Goal: Task Accomplishment & Management: Manage account settings

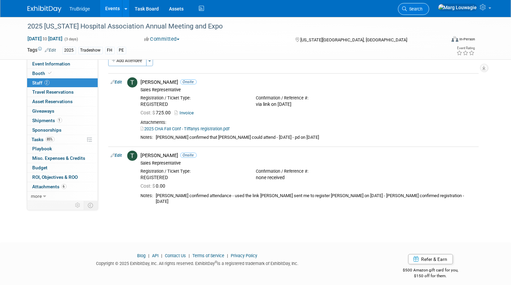
click at [423, 9] on span "Search" at bounding box center [415, 8] width 16 height 5
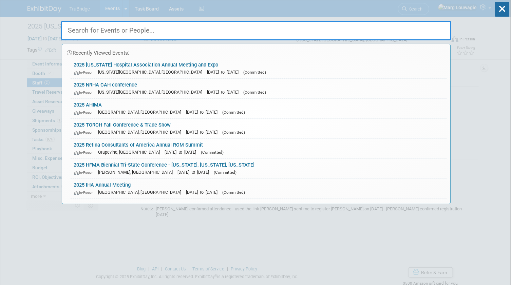
click at [440, 27] on input "text" at bounding box center [256, 31] width 390 height 20
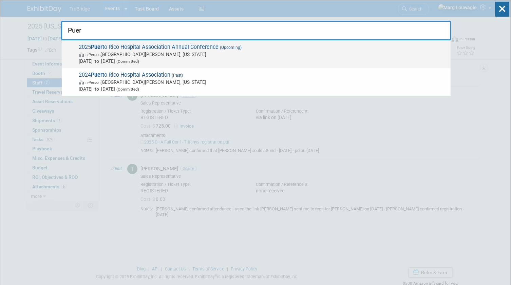
type input "Puer"
click at [228, 49] on span "(Upcoming)" at bounding box center [230, 47] width 23 height 5
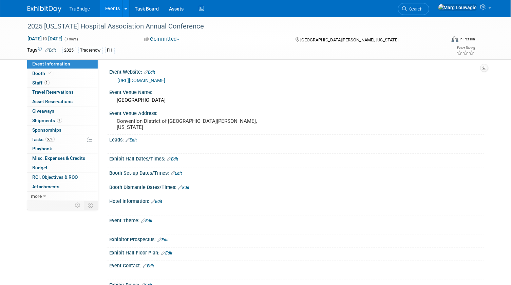
scroll to position [139, 0]
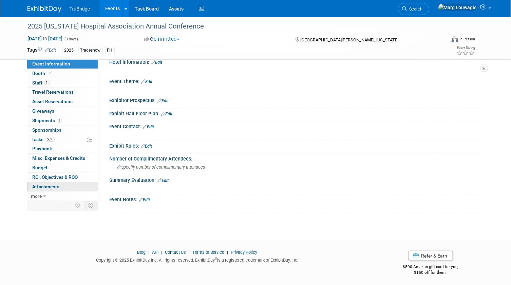
click at [55, 187] on span "Attachments 0" at bounding box center [46, 186] width 27 height 5
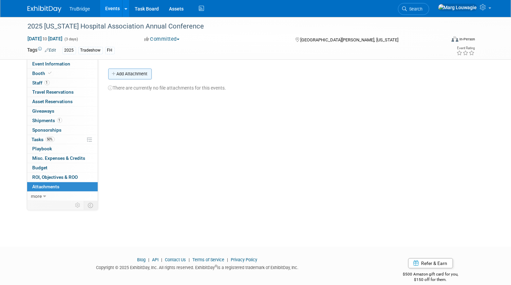
click at [136, 76] on button "Add Attachment" at bounding box center [129, 74] width 43 height 11
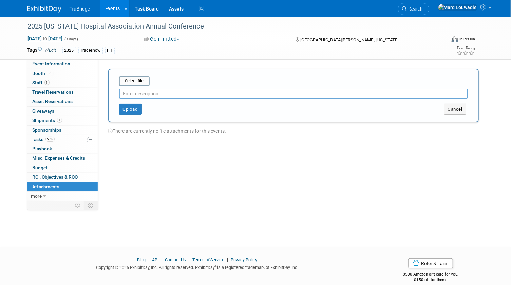
click at [151, 92] on input "text" at bounding box center [293, 94] width 349 height 10
click at [139, 80] on input "file" at bounding box center [108, 81] width 81 height 8
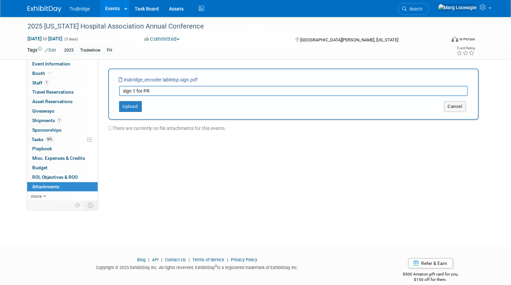
drag, startPoint x: 153, startPoint y: 89, endPoint x: 116, endPoint y: 88, distance: 37.0
click at [116, 88] on div "Select file trubridge_encoder tabletop sign.pdf sign 1 for PR This is an invoic…" at bounding box center [293, 94] width 370 height 51
click at [133, 102] on button "Upload" at bounding box center [130, 106] width 23 height 11
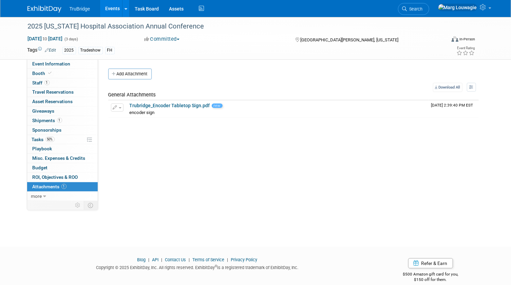
click at [135, 76] on button "Add Attachment" at bounding box center [129, 74] width 43 height 11
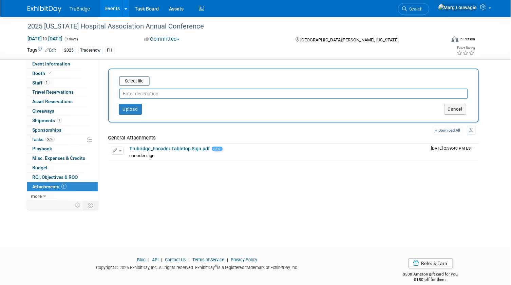
click at [135, 95] on input "text" at bounding box center [293, 94] width 349 height 10
type input "Pro-Fee sign"
click at [144, 80] on input "file" at bounding box center [108, 81] width 81 height 8
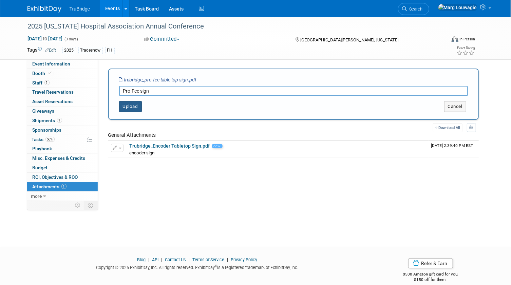
click at [136, 107] on button "Upload" at bounding box center [130, 106] width 23 height 11
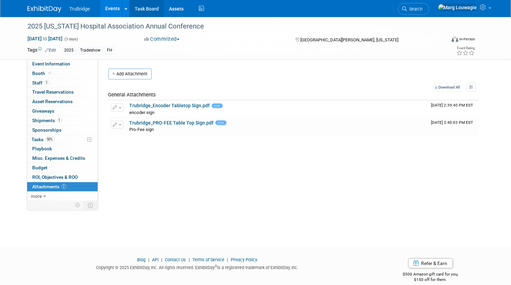
click at [149, 10] on link "Task Board" at bounding box center [147, 8] width 34 height 17
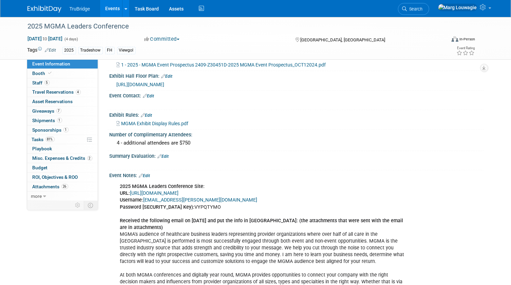
scroll to position [401, 0]
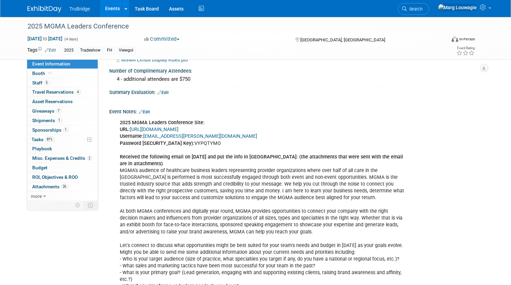
click at [165, 131] on link "https://www.conferenceharvester.com/harvester2ex/login.asp?EventKey=NUSFNBIJ" at bounding box center [154, 130] width 49 height 6
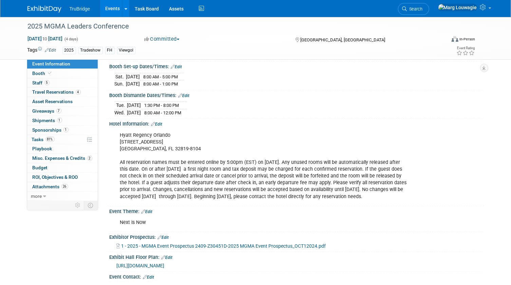
scroll to position [154, 0]
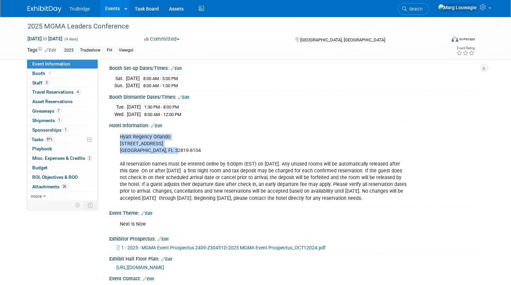
drag, startPoint x: 119, startPoint y: 134, endPoint x: 184, endPoint y: 147, distance: 66.1
click at [184, 147] on div "Hyatt Regency Orlando 9801 International Drive Orlando, FL 32819-8104 All reser…" at bounding box center [263, 167] width 296 height 75
drag, startPoint x: 184, startPoint y: 147, endPoint x: 159, endPoint y: 142, distance: 25.5
copy div "Hyatt Regency Orlando 9801 International Drive Orlando, FL 32819-8104"
click at [276, 158] on div "Hyatt Regency Orlando 9801 International Drive Orlando, FL 32819-8104 All reser…" at bounding box center [263, 167] width 296 height 75
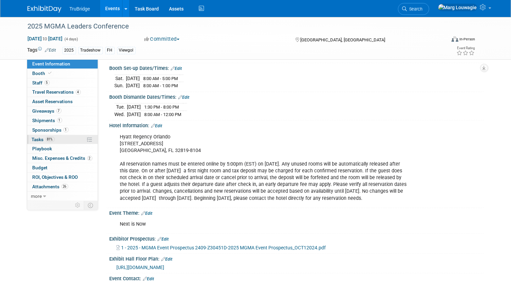
click at [38, 137] on span "Tasks 81%" at bounding box center [43, 139] width 23 height 5
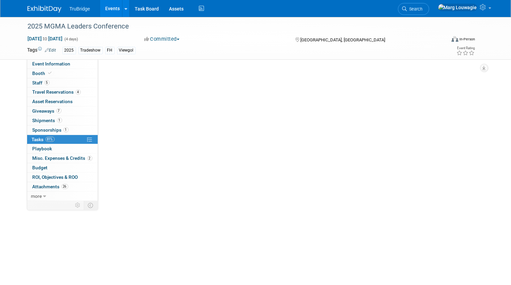
scroll to position [0, 0]
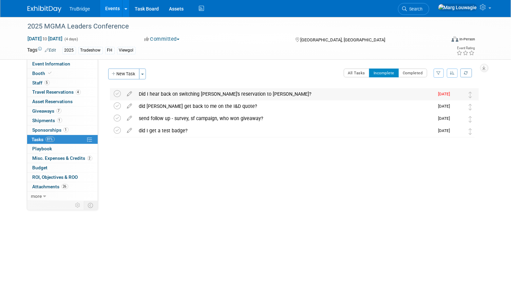
click at [185, 92] on div "Did I hear back on switching Michael's reservation to Ashley?" at bounding box center [285, 94] width 298 height 12
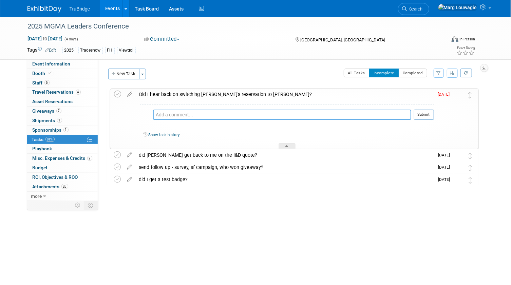
click at [192, 114] on textarea at bounding box center [282, 115] width 258 height 10
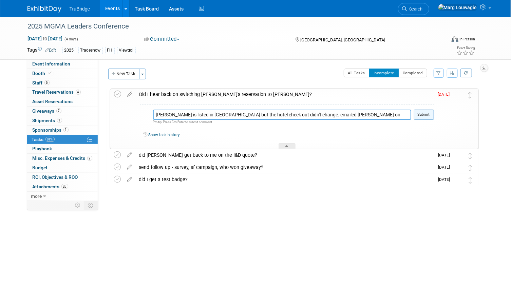
type textarea "Ashley is listed in Michaels place but the hotel check out didn't change. email…"
click at [425, 114] on button "Submit" at bounding box center [424, 115] width 20 height 10
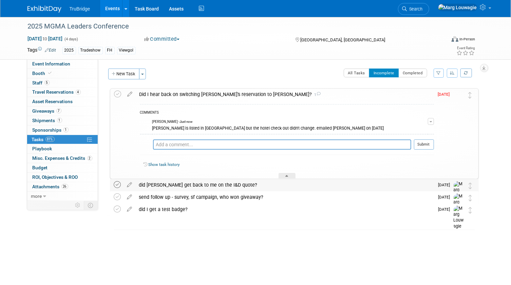
click at [117, 185] on icon at bounding box center [117, 184] width 7 height 7
click at [118, 197] on icon at bounding box center [117, 196] width 7 height 7
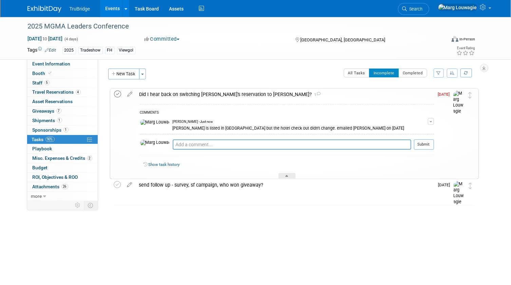
click at [117, 95] on icon at bounding box center [117, 94] width 7 height 7
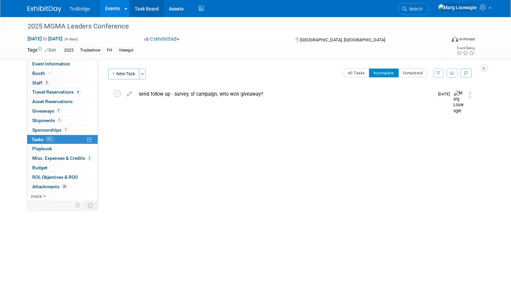
click at [148, 10] on link "Task Board" at bounding box center [147, 8] width 34 height 17
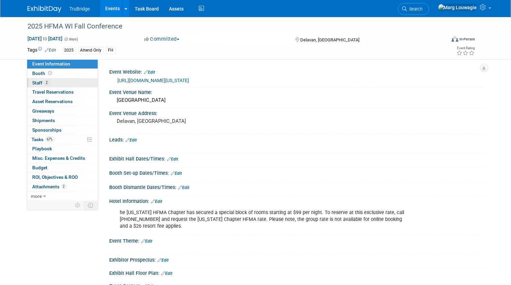
click at [61, 85] on link "2 Staff 2" at bounding box center [62, 82] width 71 height 9
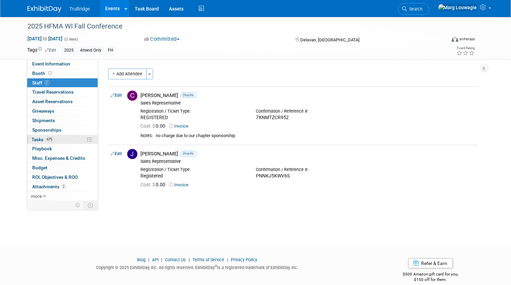
click at [34, 140] on span "Tasks 67%" at bounding box center [43, 139] width 23 height 5
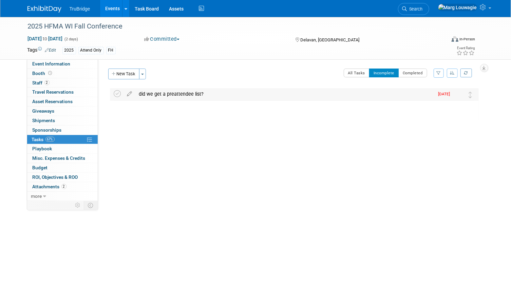
click at [173, 93] on div "did we get a preattendee list?" at bounding box center [285, 94] width 298 height 12
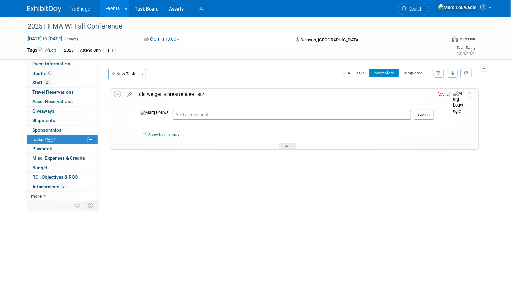
click at [181, 115] on textarea at bounding box center [292, 115] width 238 height 10
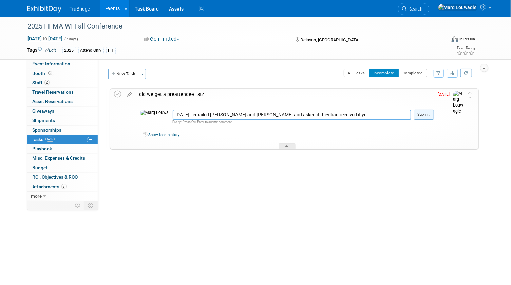
type textarea "9.11.25 - emailed Chad and Jeff and asked if they had received it yet."
click at [429, 114] on button "Submit" at bounding box center [424, 115] width 20 height 10
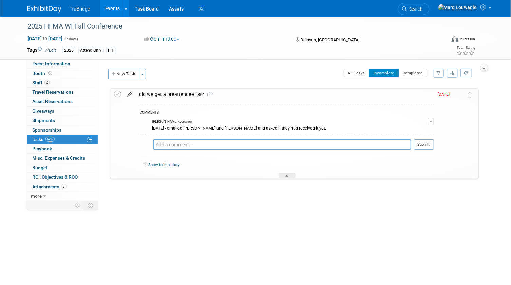
click at [129, 93] on icon at bounding box center [130, 93] width 12 height 8
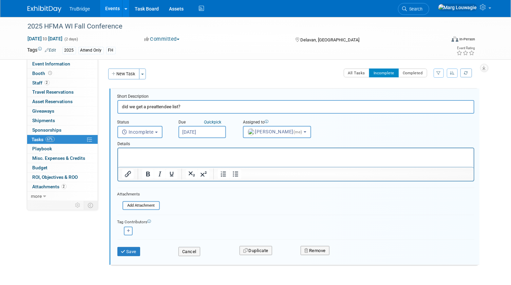
click at [197, 130] on input "Sep 11, 2025" at bounding box center [201, 132] width 47 height 12
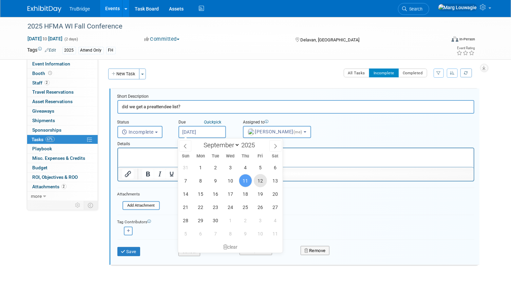
click at [261, 179] on span "12" at bounding box center [260, 180] width 13 height 13
type input "Sep 12, 2025"
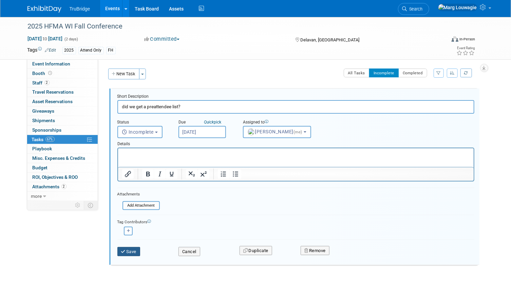
click at [137, 247] on button "Save" at bounding box center [128, 251] width 23 height 9
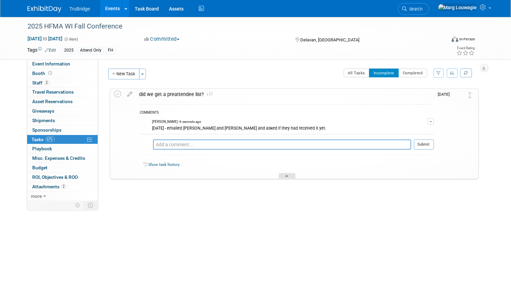
click at [290, 176] on div at bounding box center [286, 176] width 17 height 6
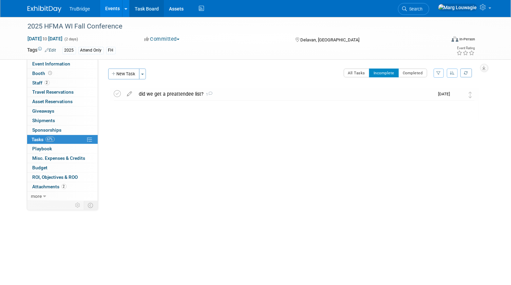
click at [143, 8] on link "Task Board" at bounding box center [147, 8] width 34 height 17
